Goal: Task Accomplishment & Management: Manage account settings

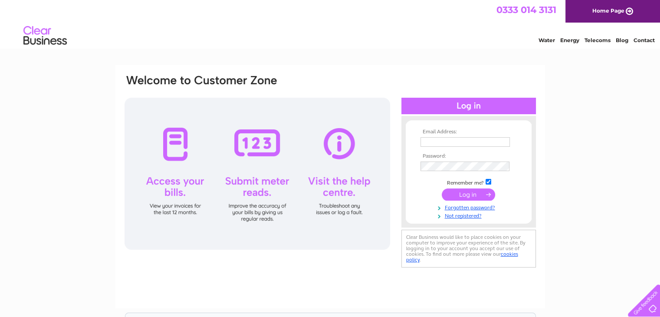
drag, startPoint x: 0, startPoint y: 0, endPoint x: 432, endPoint y: 141, distance: 454.5
click at [432, 141] on input "text" at bounding box center [465, 142] width 89 height 10
type input "ann-hafod@hotmail.co.uk"
click at [476, 197] on input "submit" at bounding box center [468, 195] width 53 height 12
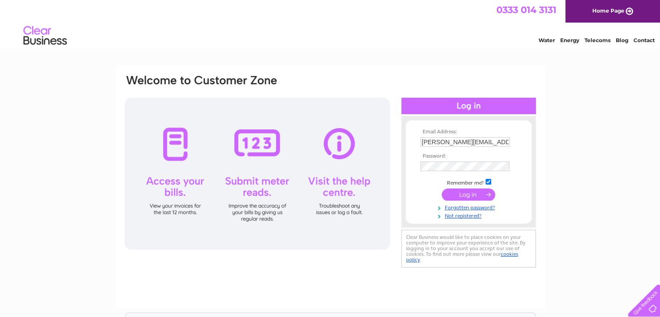
click at [488, 183] on input "checkbox" at bounding box center [489, 182] width 6 height 6
checkbox input "false"
click at [476, 196] on input "submit" at bounding box center [468, 194] width 53 height 12
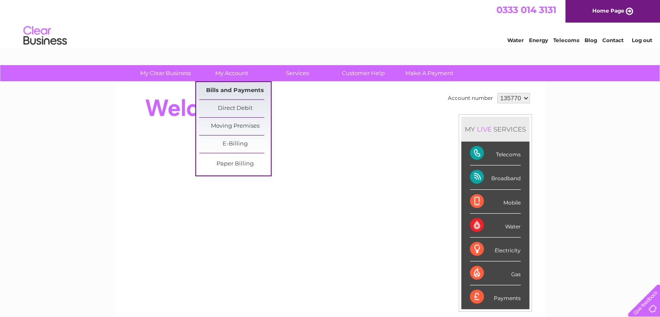
click at [236, 87] on link "Bills and Payments" at bounding box center [235, 90] width 72 height 17
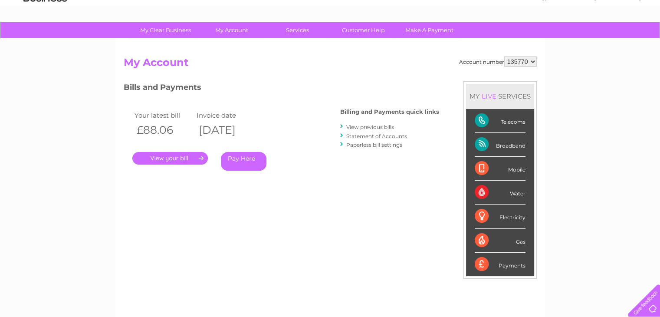
scroll to position [43, 0]
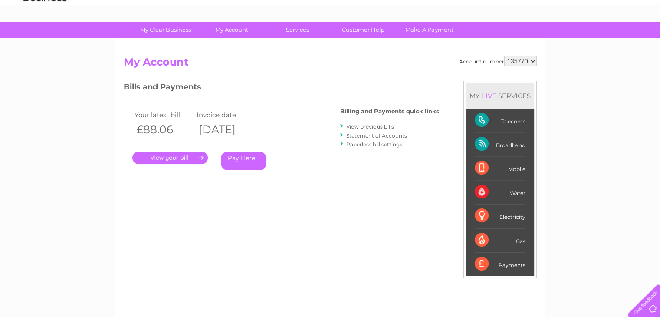
click at [201, 158] on link "." at bounding box center [170, 158] width 76 height 13
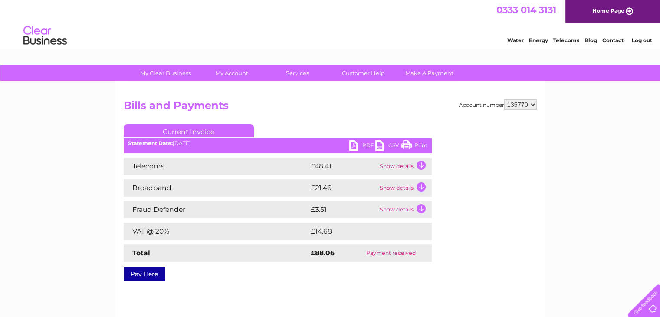
click at [422, 165] on td "Show details" at bounding box center [405, 166] width 54 height 17
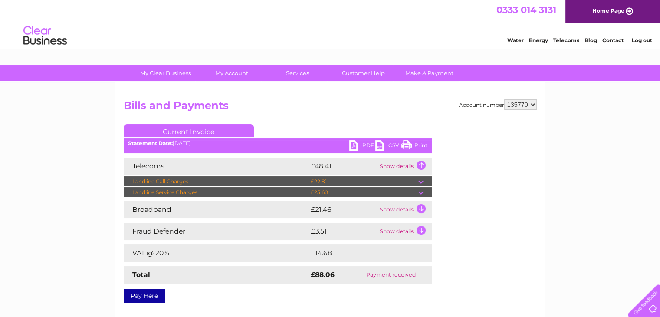
click at [419, 192] on td at bounding box center [425, 192] width 13 height 10
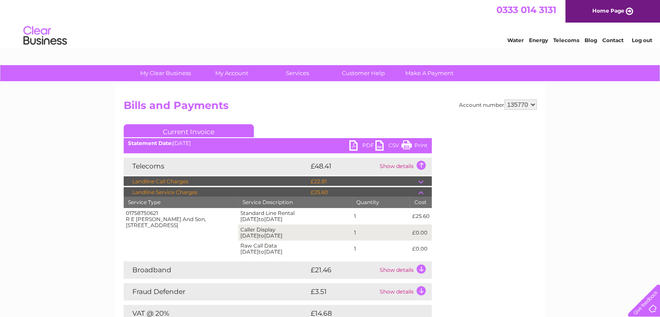
click at [419, 181] on td at bounding box center [425, 181] width 13 height 10
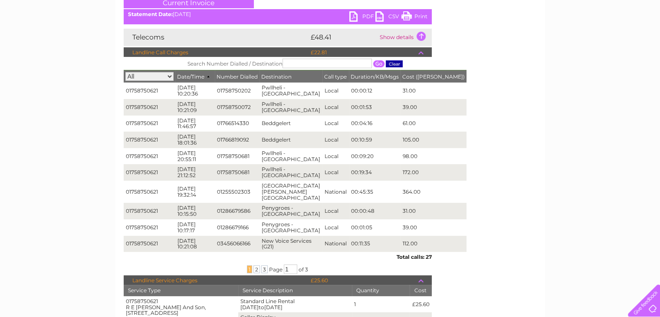
scroll to position [130, 0]
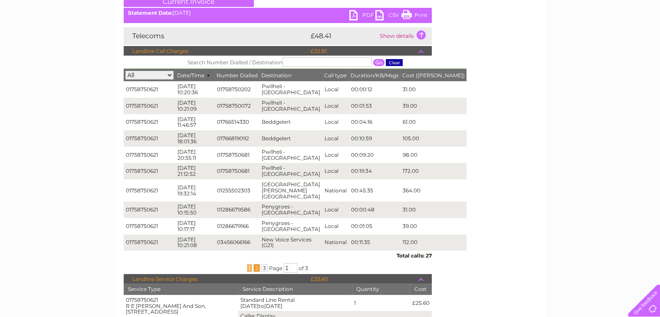
click at [255, 264] on span "2" at bounding box center [257, 268] width 7 height 8
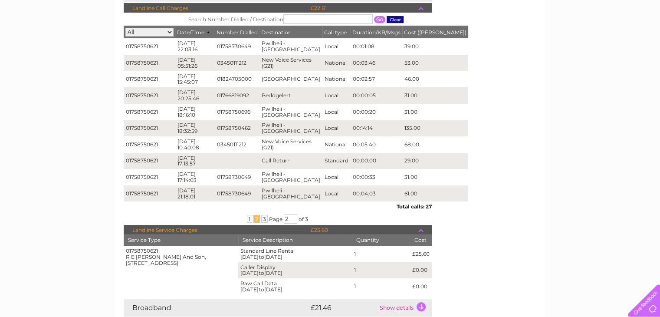
scroll to position [174, 0]
click at [264, 219] on span "3" at bounding box center [264, 219] width 7 height 8
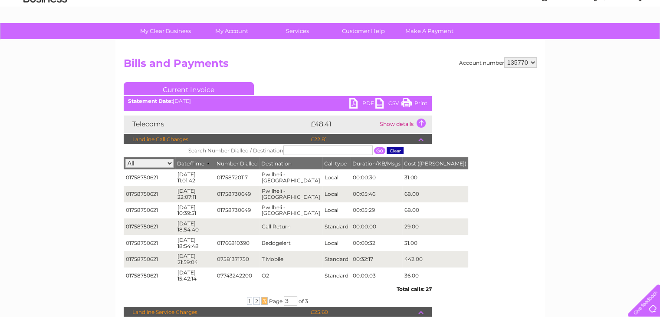
scroll to position [43, 0]
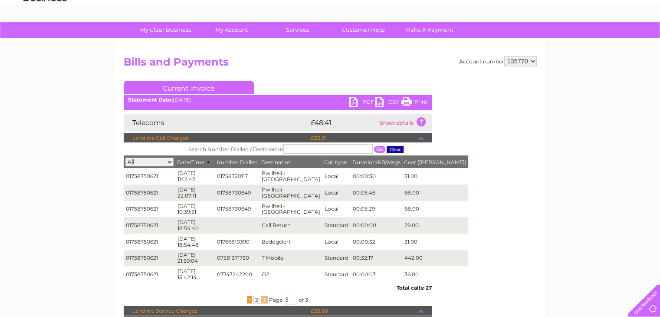
click at [248, 298] on span "1" at bounding box center [249, 300] width 5 height 8
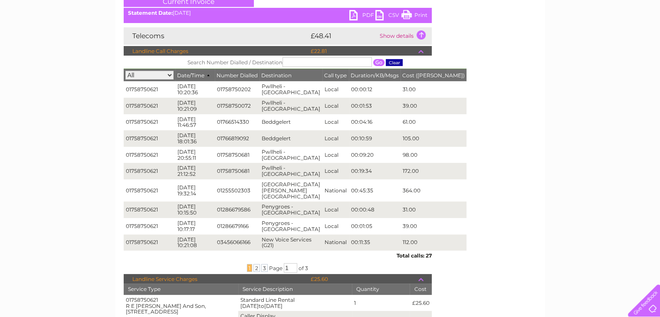
scroll to position [174, 0]
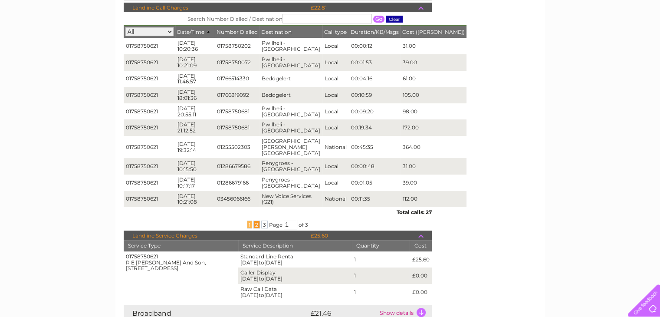
click at [257, 221] on span "2" at bounding box center [257, 225] width 7 height 8
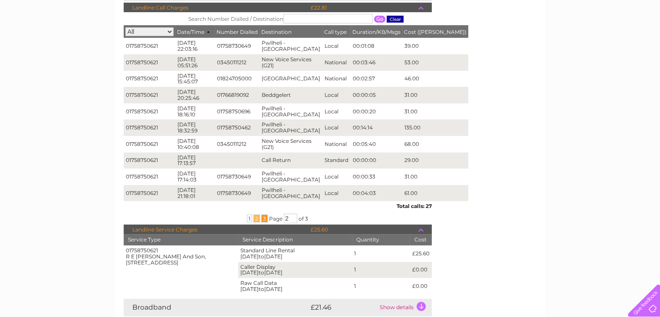
click at [263, 218] on span "3" at bounding box center [264, 219] width 7 height 8
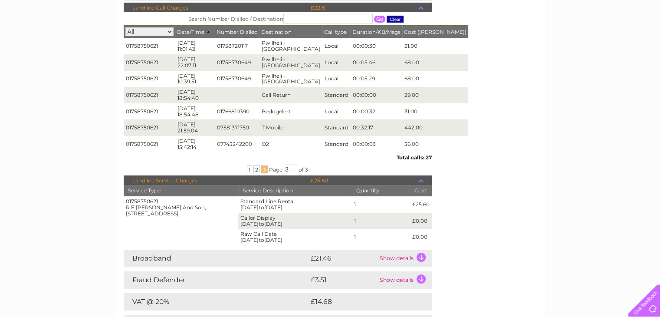
click at [422, 258] on td "Show details" at bounding box center [405, 258] width 54 height 17
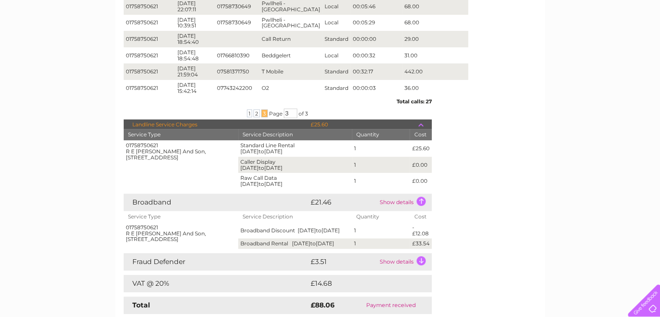
scroll to position [261, 0]
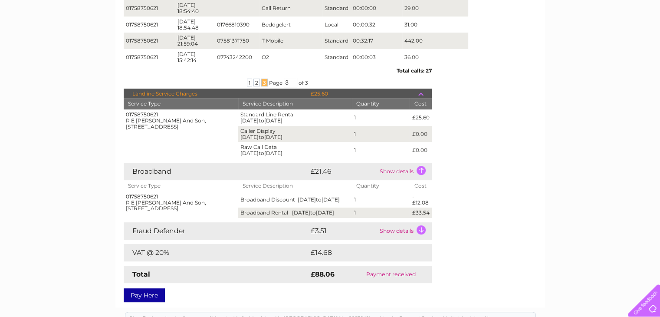
click at [422, 235] on td "Show details" at bounding box center [405, 230] width 54 height 17
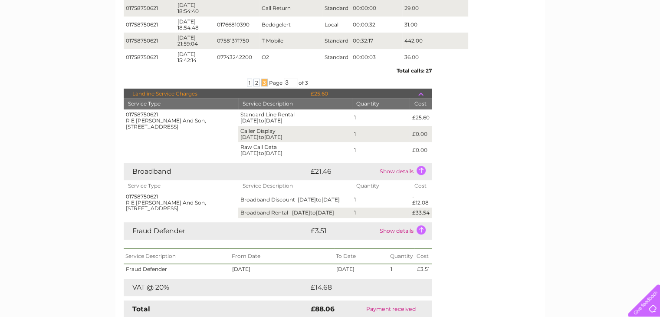
click at [422, 91] on td at bounding box center [425, 94] width 13 height 10
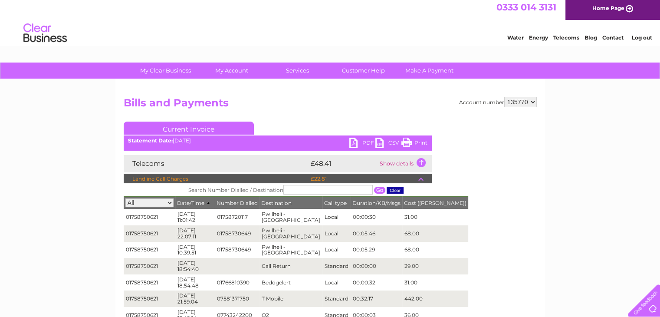
scroll to position [0, 0]
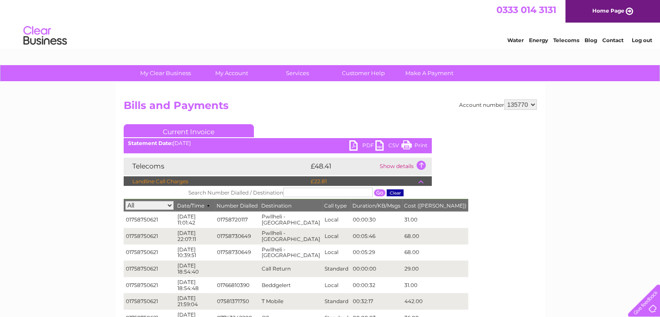
click at [422, 179] on td at bounding box center [425, 181] width 13 height 10
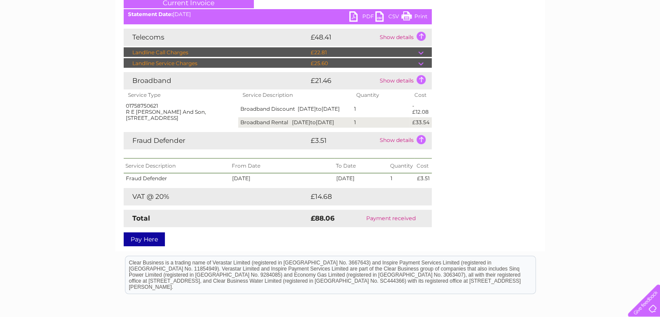
scroll to position [130, 0]
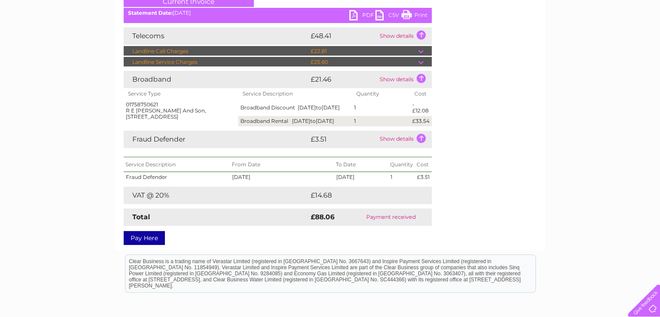
click at [421, 63] on td at bounding box center [425, 62] width 13 height 10
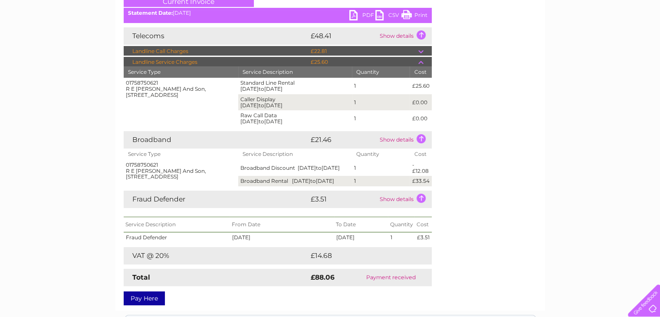
click at [422, 51] on td at bounding box center [425, 51] width 13 height 10
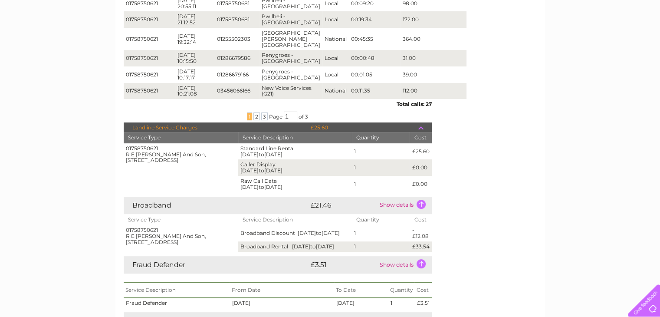
scroll to position [304, 0]
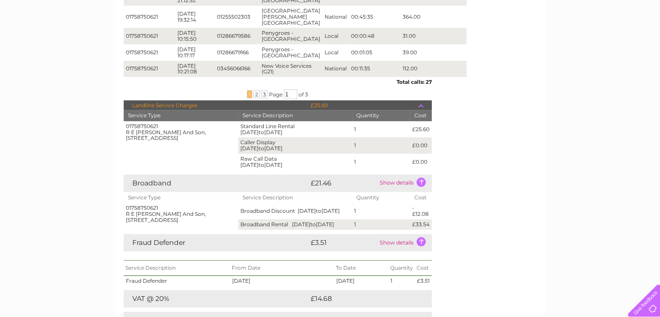
click at [422, 100] on td at bounding box center [425, 105] width 13 height 10
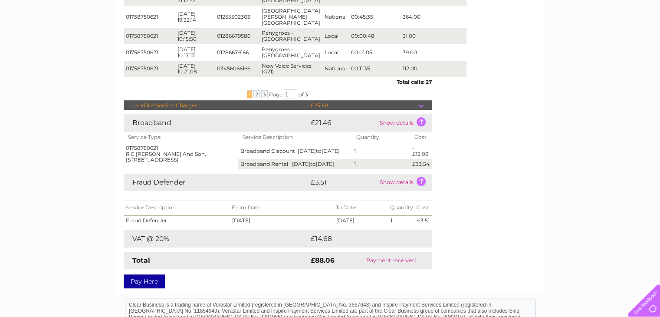
click at [422, 181] on td "Show details" at bounding box center [405, 182] width 54 height 17
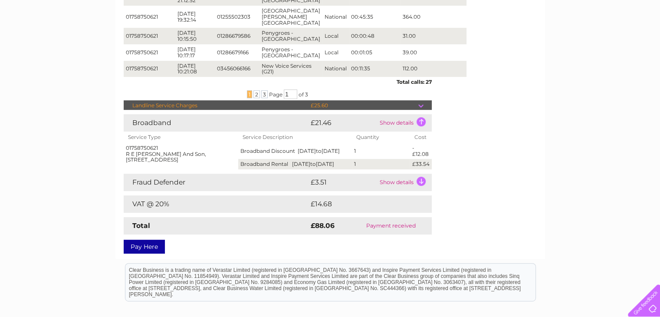
click at [422, 181] on td "Show details" at bounding box center [405, 182] width 54 height 17
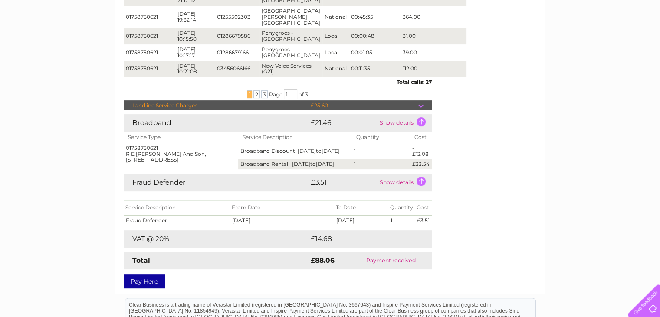
click at [422, 181] on td "Show details" at bounding box center [405, 182] width 54 height 17
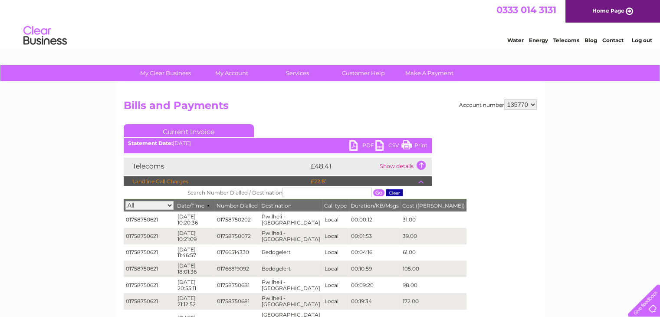
scroll to position [0, 0]
click at [423, 145] on link "Print" at bounding box center [415, 146] width 26 height 13
click at [643, 41] on link "Log out" at bounding box center [642, 40] width 20 height 7
